Goal: Information Seeking & Learning: Compare options

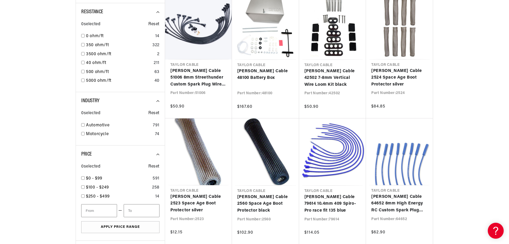
scroll to position [0, 99]
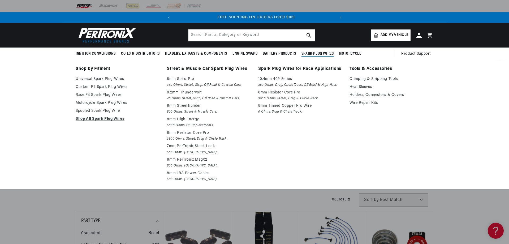
scroll to position [0, 161]
click at [273, 77] on p "10.4mm 409 Series" at bounding box center [300, 79] width 84 height 6
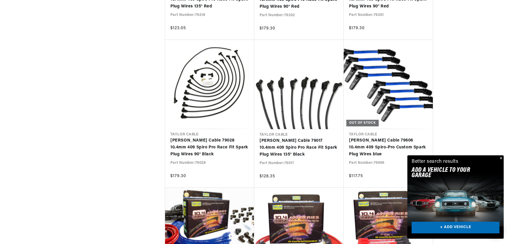
scroll to position [1007, 0]
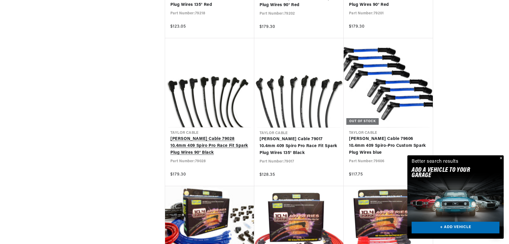
click at [199, 142] on link "Taylor Cable 79028 10.4mm 409 Spiro Pro Race Fit Spark Plug Wires 90° Black" at bounding box center [209, 145] width 78 height 20
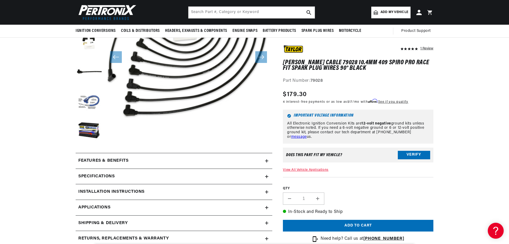
scroll to position [106, 0]
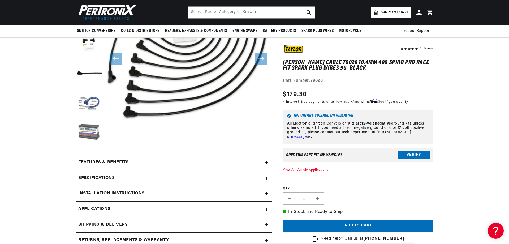
click at [86, 132] on button "Load image 6 in gallery view" at bounding box center [89, 133] width 27 height 27
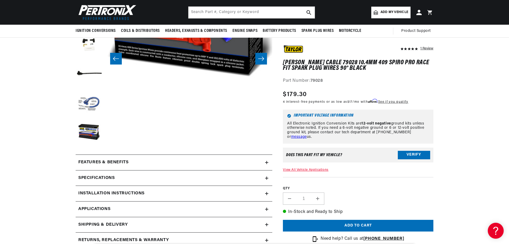
scroll to position [0, 837]
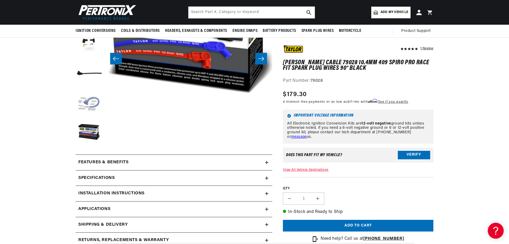
click at [94, 104] on button "Load image 5 in gallery view" at bounding box center [89, 103] width 27 height 27
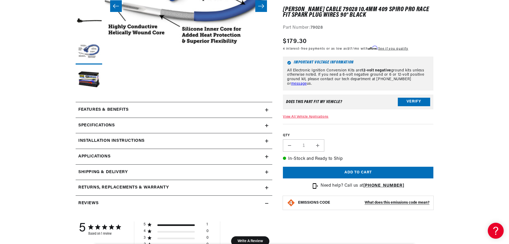
scroll to position [159, 0]
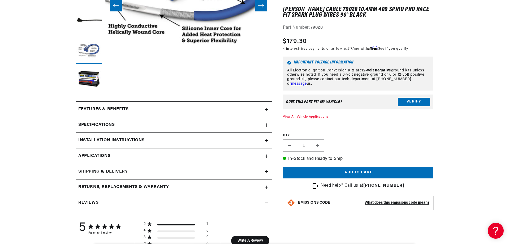
click at [266, 123] on icon at bounding box center [266, 124] width 0 height 3
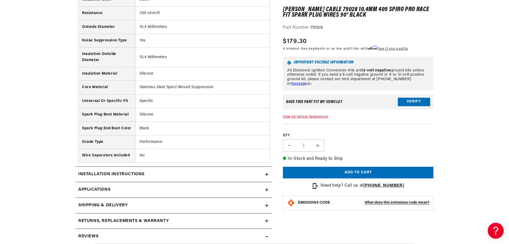
scroll to position [318, 0]
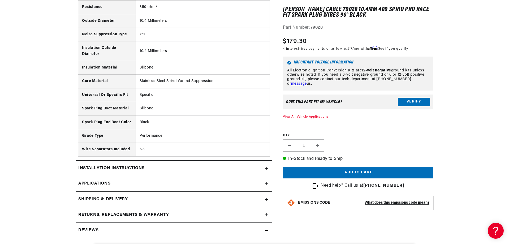
click at [265, 166] on summary "Installation instructions" at bounding box center [174, 167] width 196 height 15
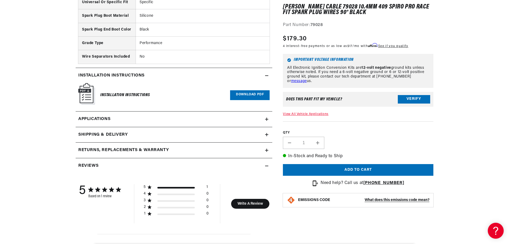
scroll to position [0, 0]
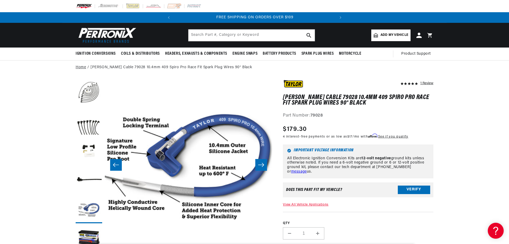
click at [83, 67] on link "Home" at bounding box center [81, 67] width 10 height 6
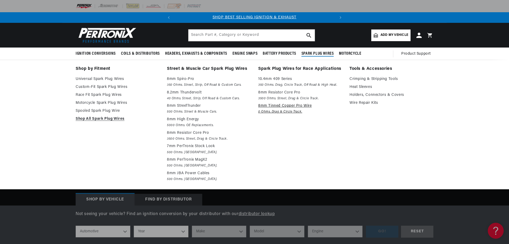
click at [281, 106] on p "8mm Tinned Copper Pro Wire" at bounding box center [300, 106] width 84 height 6
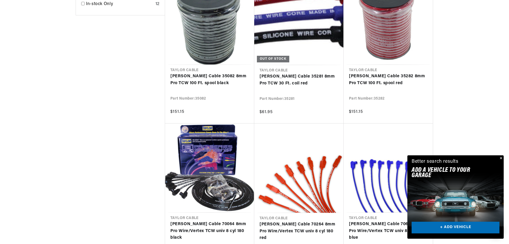
scroll to position [504, 0]
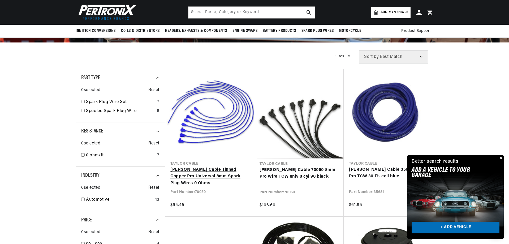
click at [197, 174] on link "[PERSON_NAME] Cable Tinned Copper Pro Universal 8mm Spark Plug Wires 0 Ohms" at bounding box center [209, 176] width 78 height 20
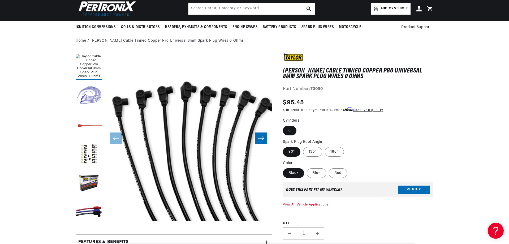
scroll to position [0, 161]
click at [90, 153] on button "Load image 4 in gallery view" at bounding box center [89, 154] width 27 height 27
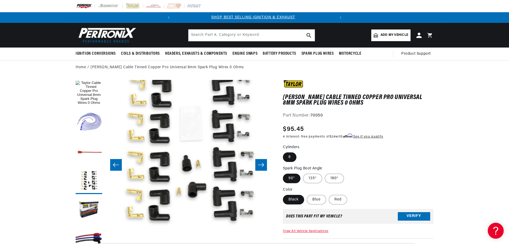
scroll to position [0, 0]
